Goal: Navigation & Orientation: Find specific page/section

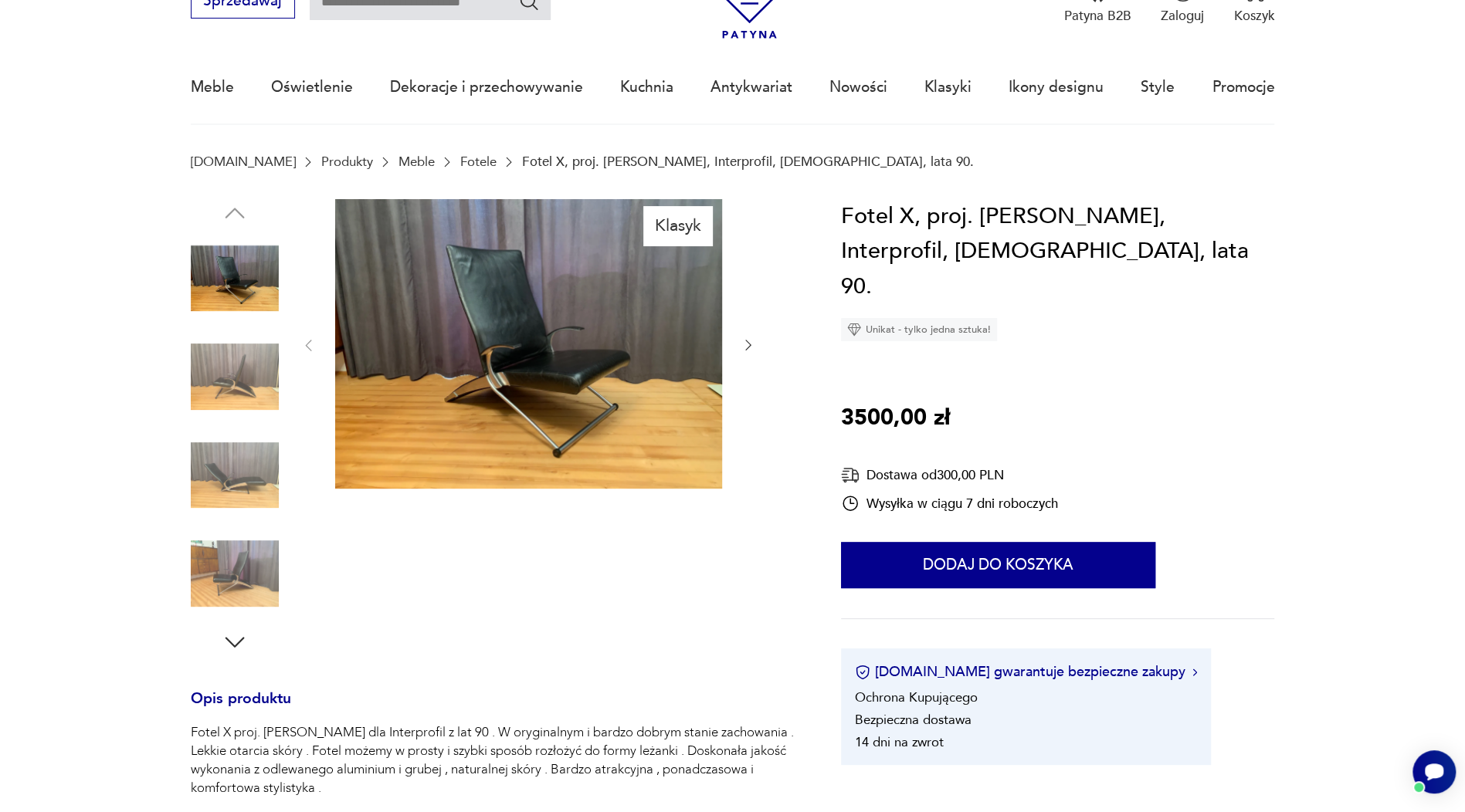
scroll to position [73, 0]
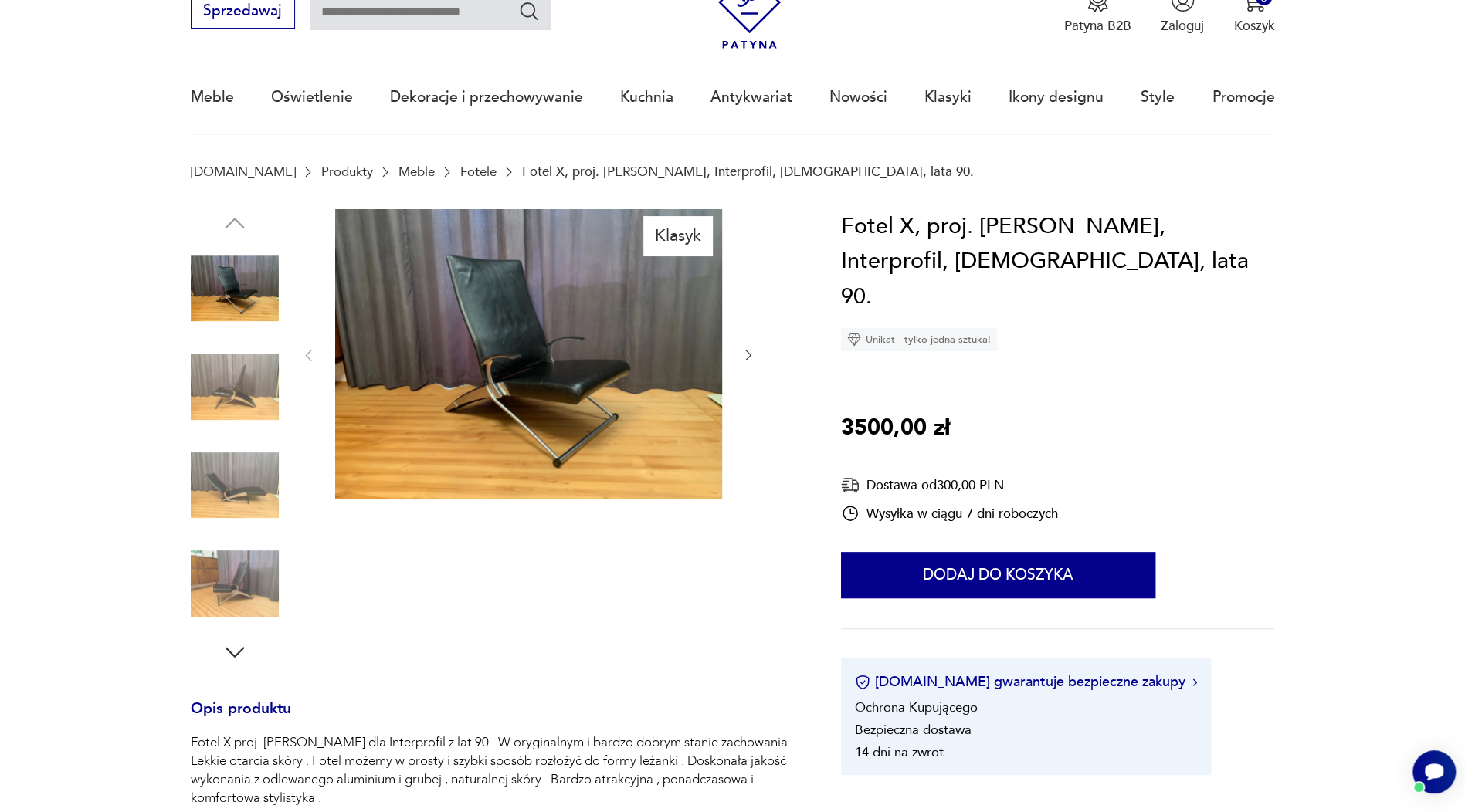
click at [212, 483] on img at bounding box center [235, 486] width 88 height 88
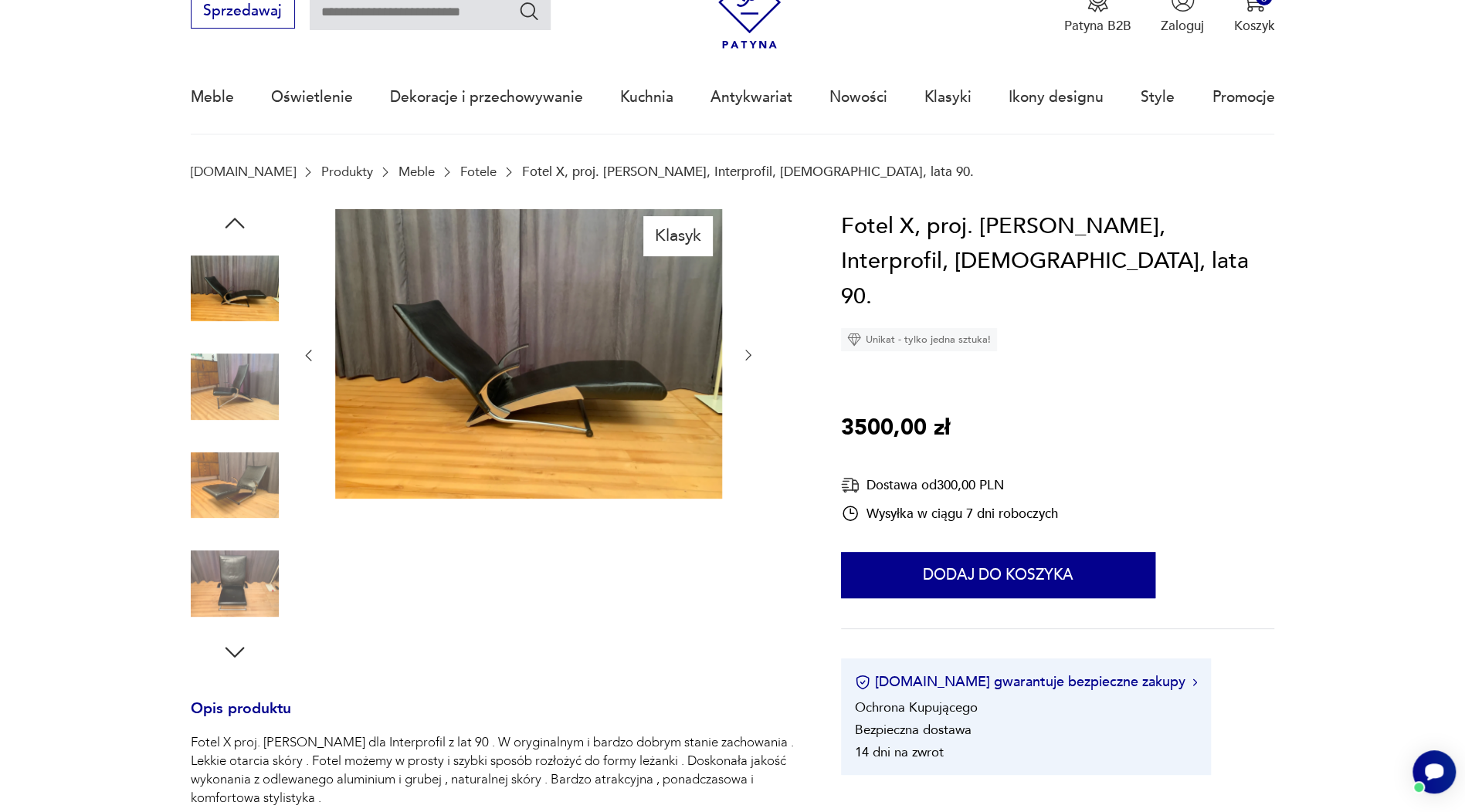
click at [216, 584] on img at bounding box center [235, 583] width 88 height 88
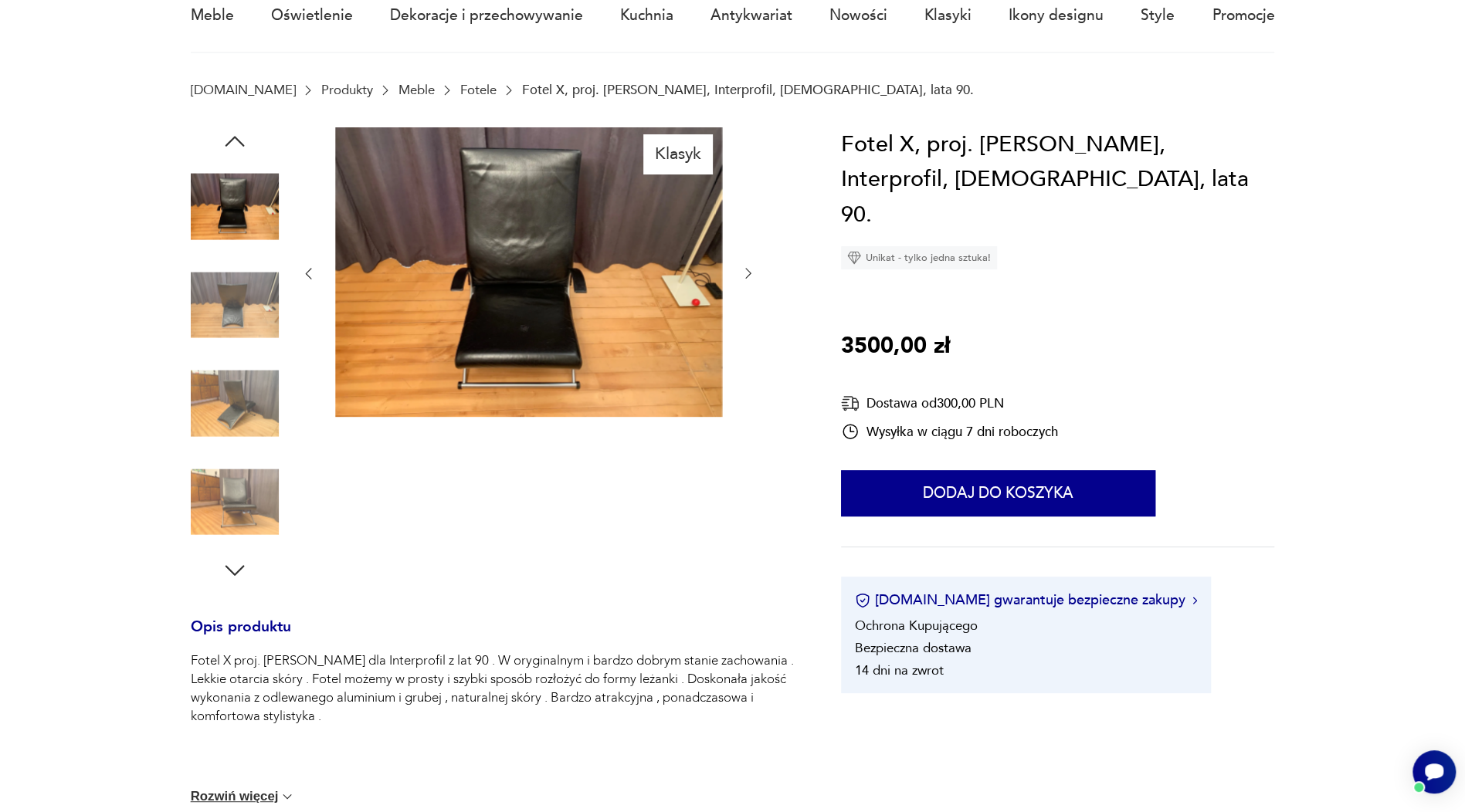
scroll to position [0, 0]
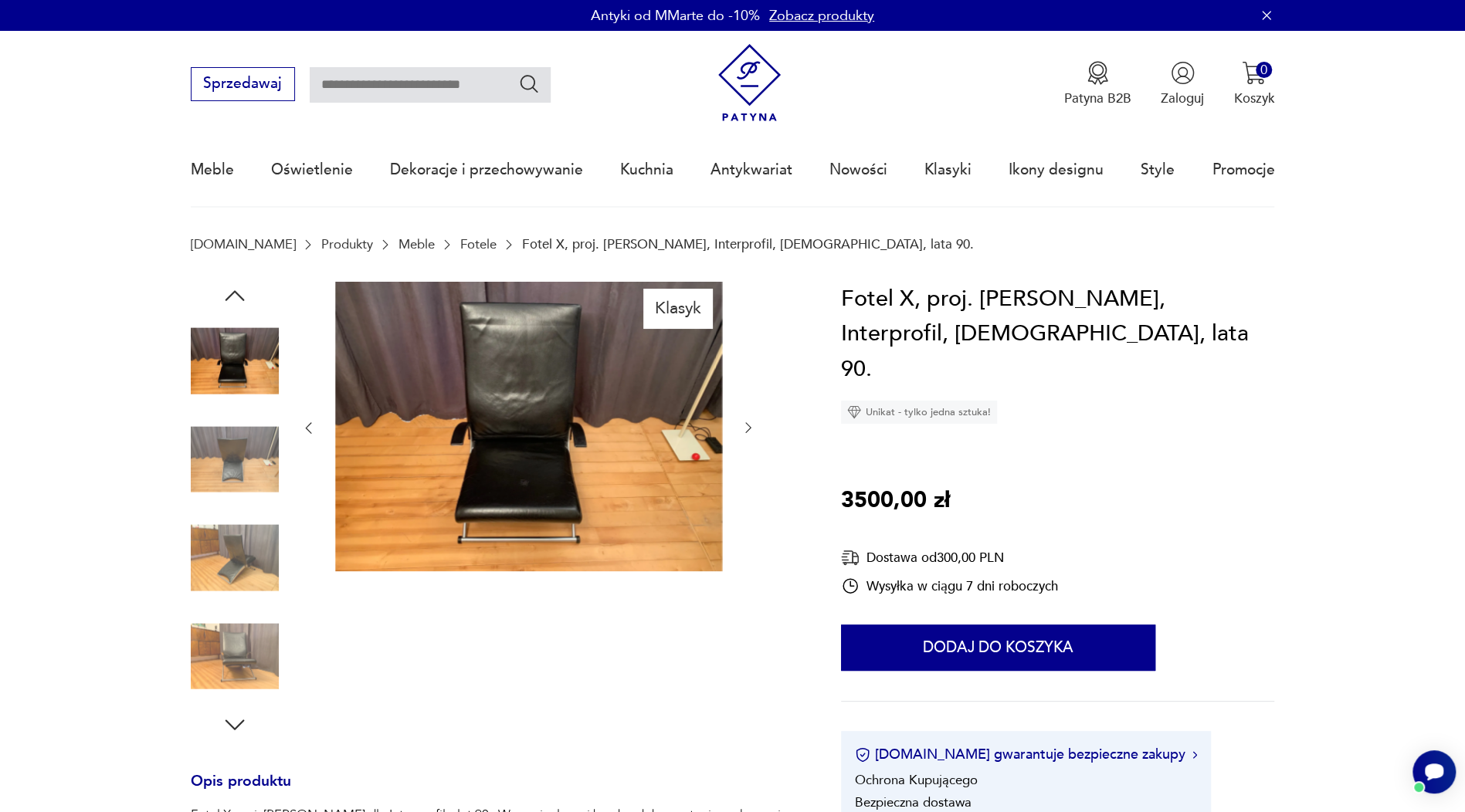
click at [460, 242] on link "Fotele" at bounding box center [478, 244] width 36 height 15
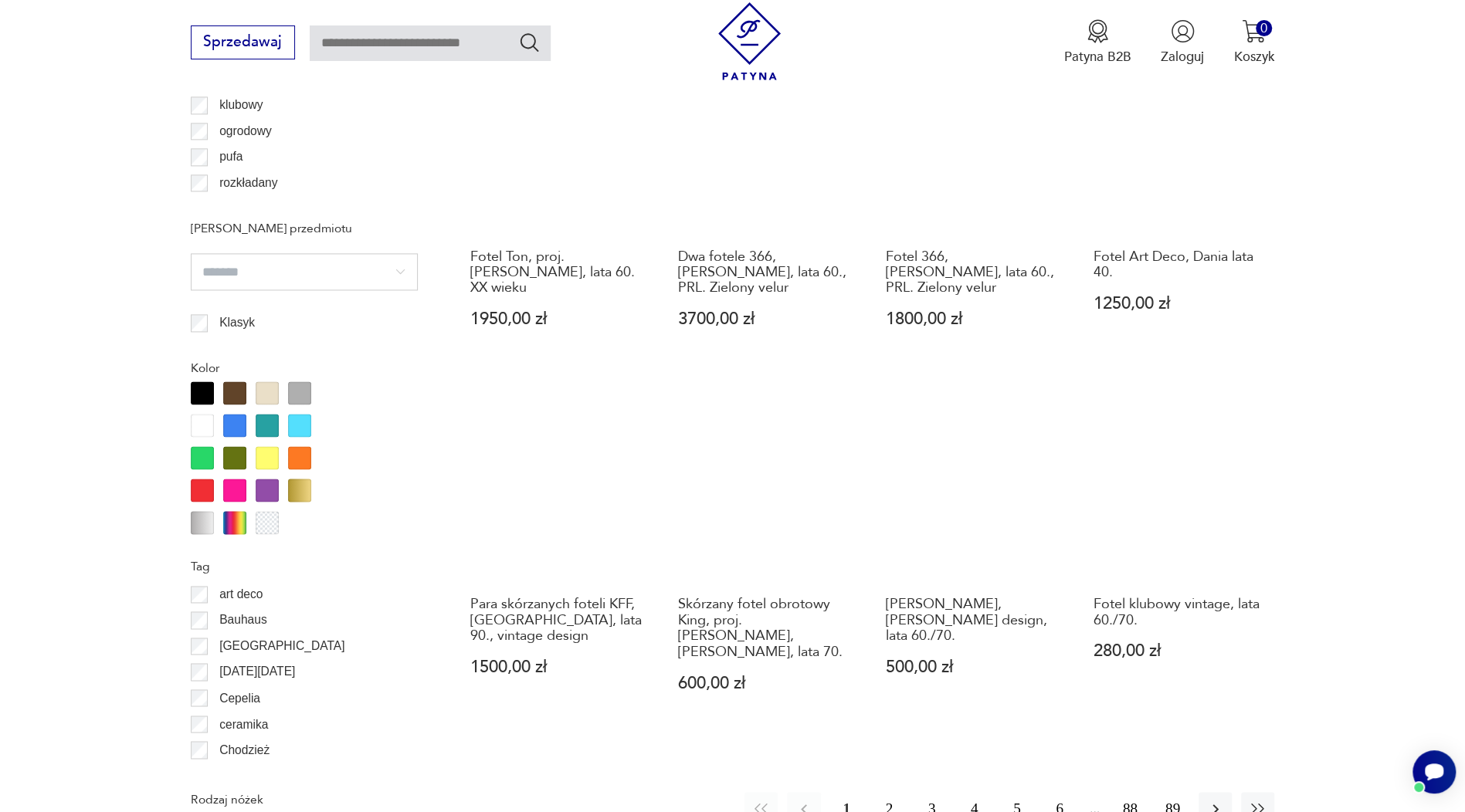
scroll to position [1749, 0]
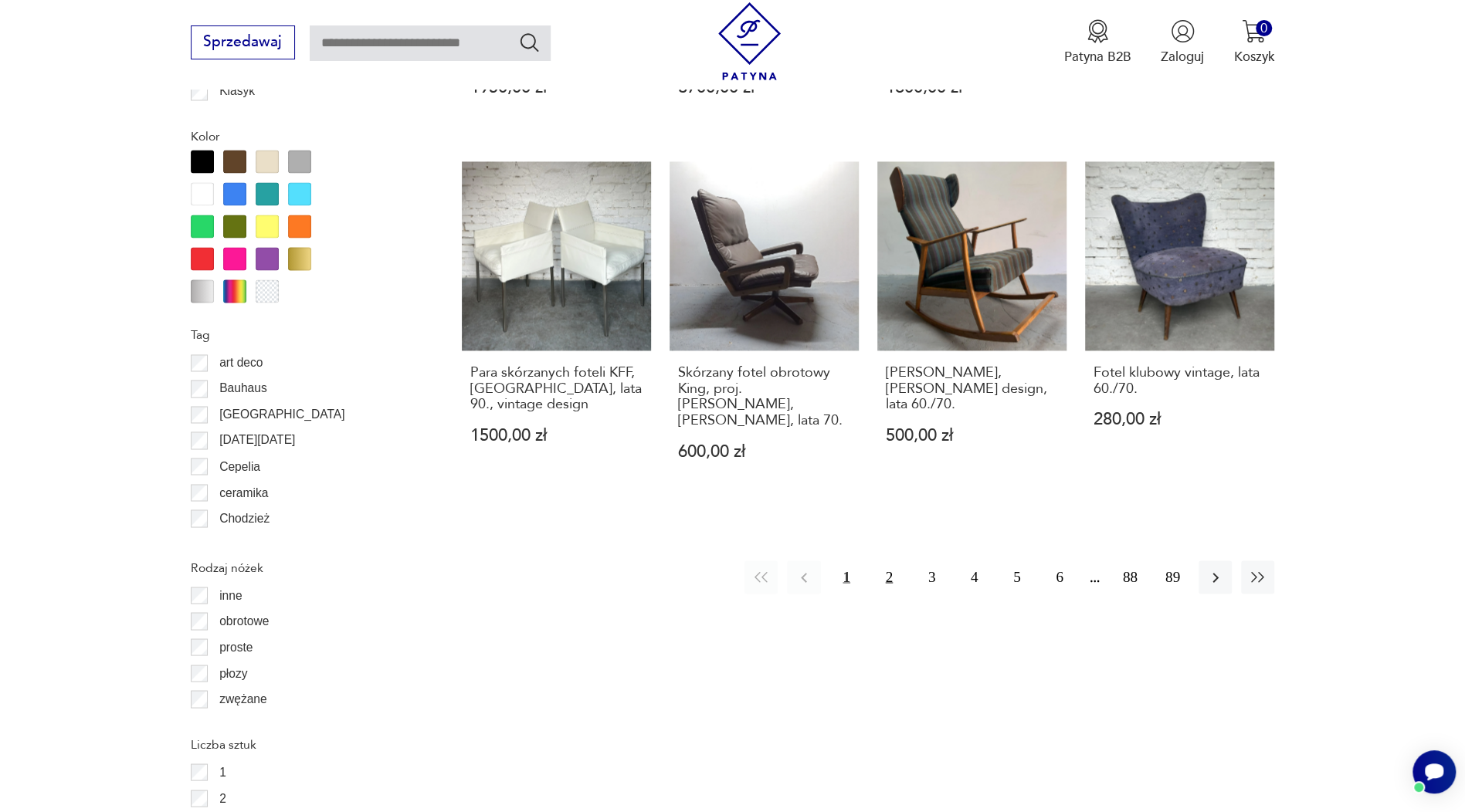
click at [884, 560] on button "2" at bounding box center [889, 576] width 33 height 33
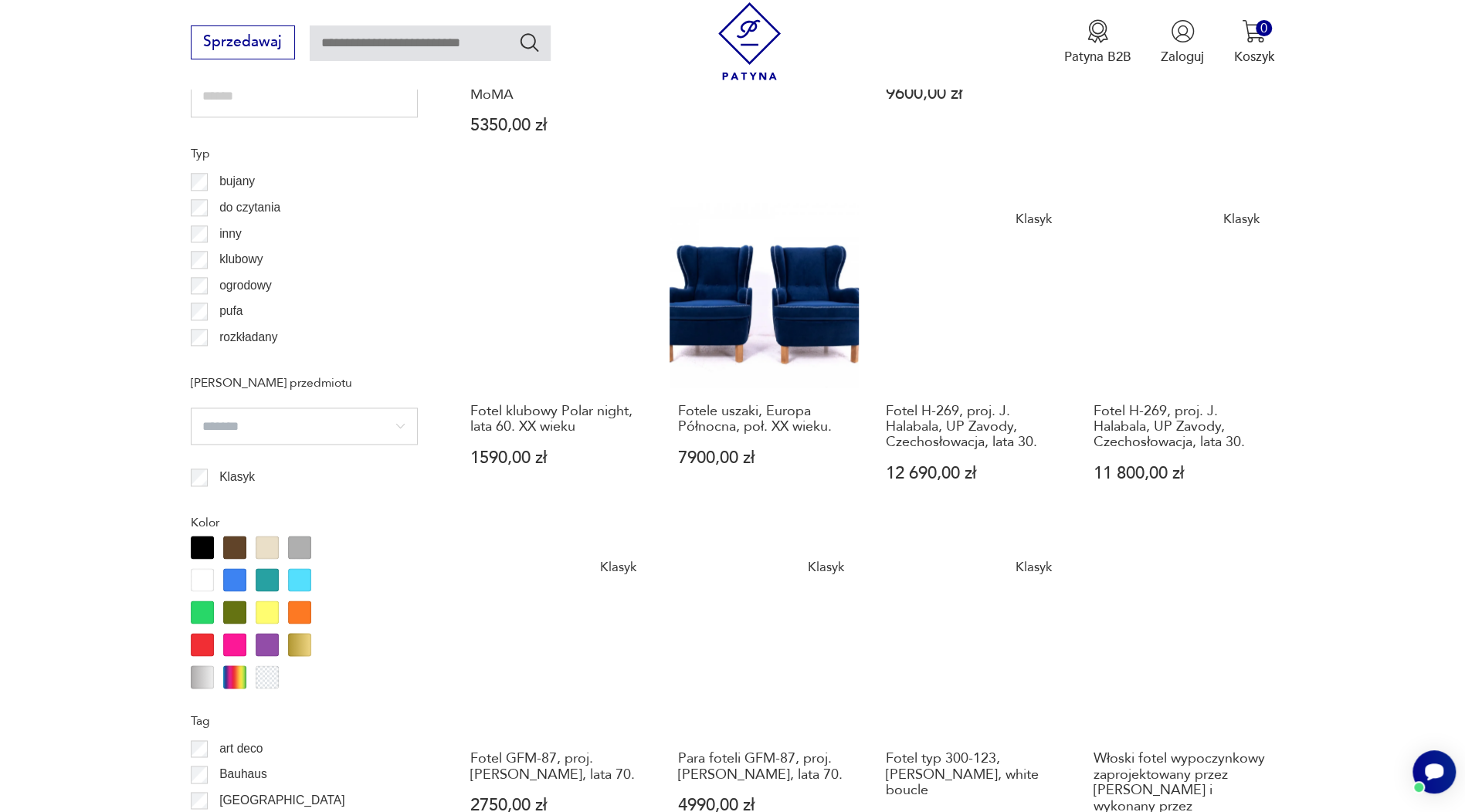
scroll to position [1671, 0]
